Goal: Find specific page/section: Find specific page/section

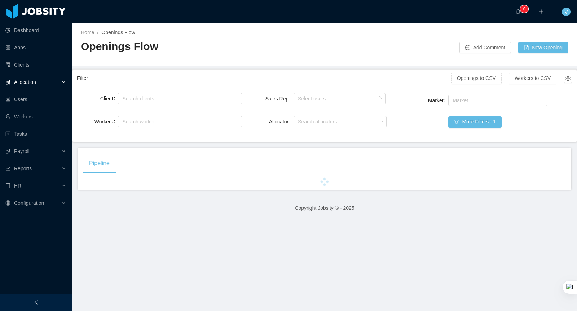
click at [64, 82] on div "Allocation" at bounding box center [36, 82] width 72 height 14
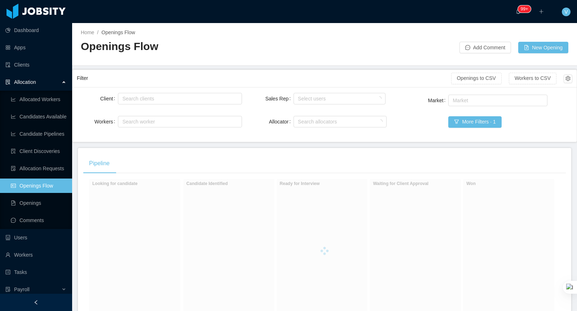
click at [241, 164] on div "Pipeline" at bounding box center [324, 164] width 482 height 20
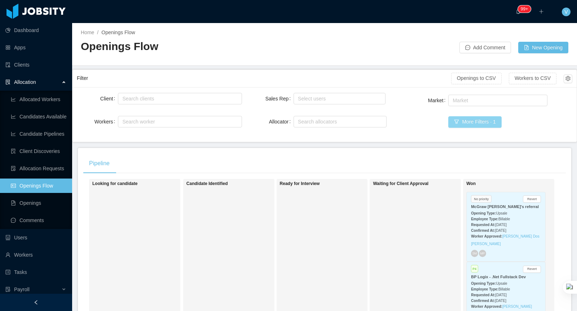
click at [466, 121] on button "More Filters · 1" at bounding box center [474, 122] width 53 height 12
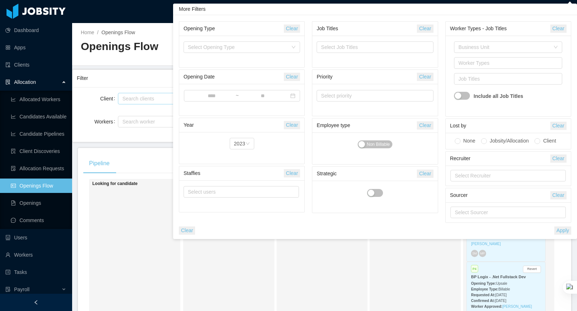
click at [145, 98] on div "Search clients" at bounding box center [178, 98] width 112 height 7
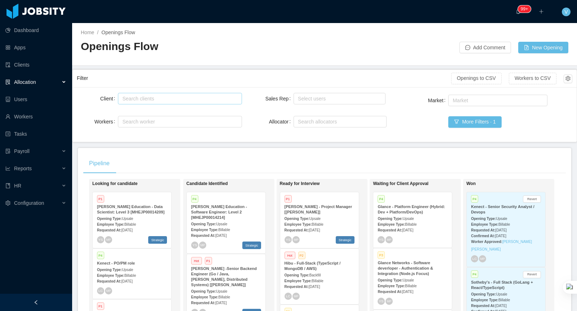
click at [138, 101] on div "Search clients" at bounding box center [178, 98] width 112 height 7
type input "*"
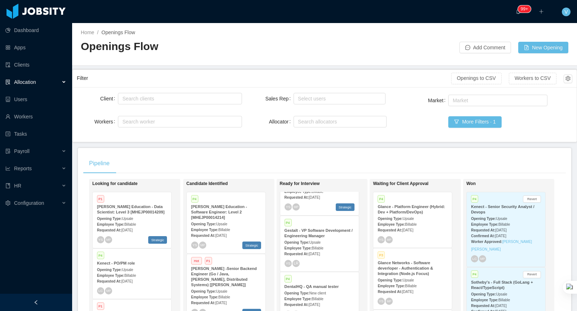
scroll to position [297, 0]
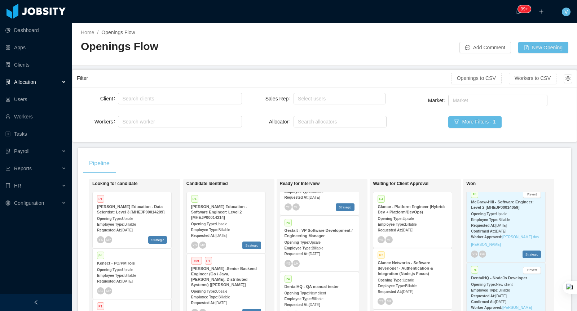
click at [496, 287] on strong "Opening Type:" at bounding box center [483, 285] width 25 height 4
